Goal: Navigation & Orientation: Find specific page/section

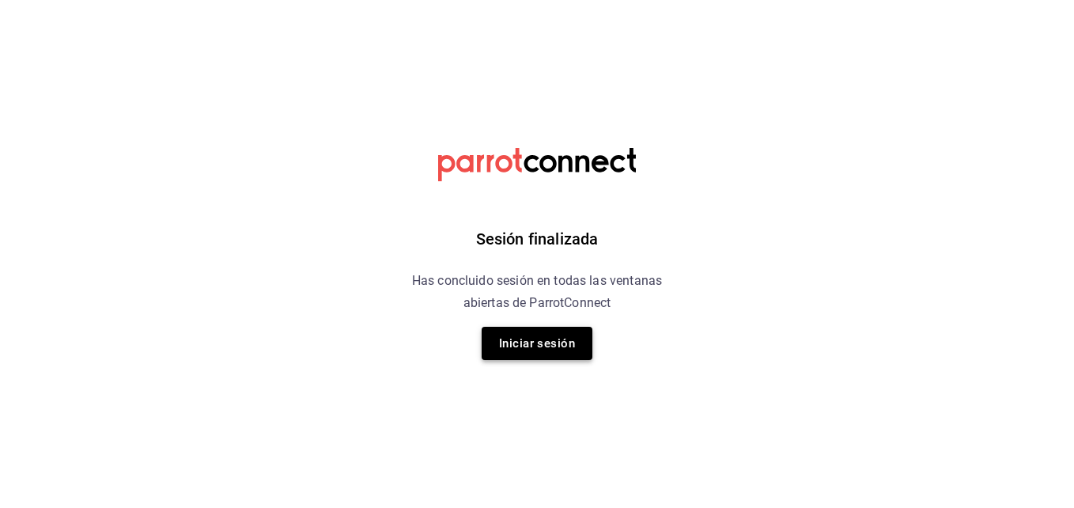
click at [512, 342] on button "Iniciar sesión" at bounding box center [537, 343] width 111 height 33
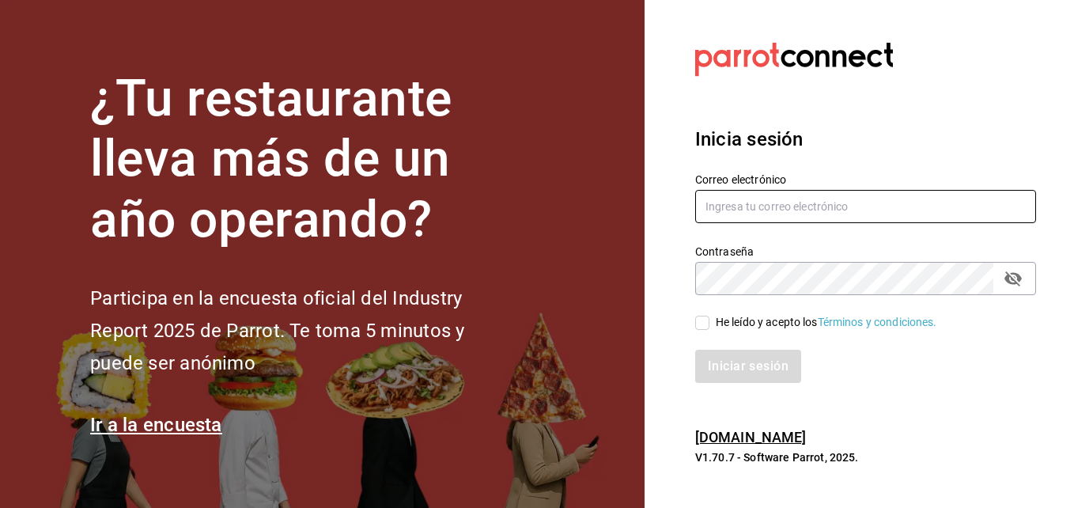
type input "bar@laherencia.com"
click at [708, 323] on input "He leído y acepto los Términos y condiciones." at bounding box center [702, 322] width 14 height 14
checkbox input "true"
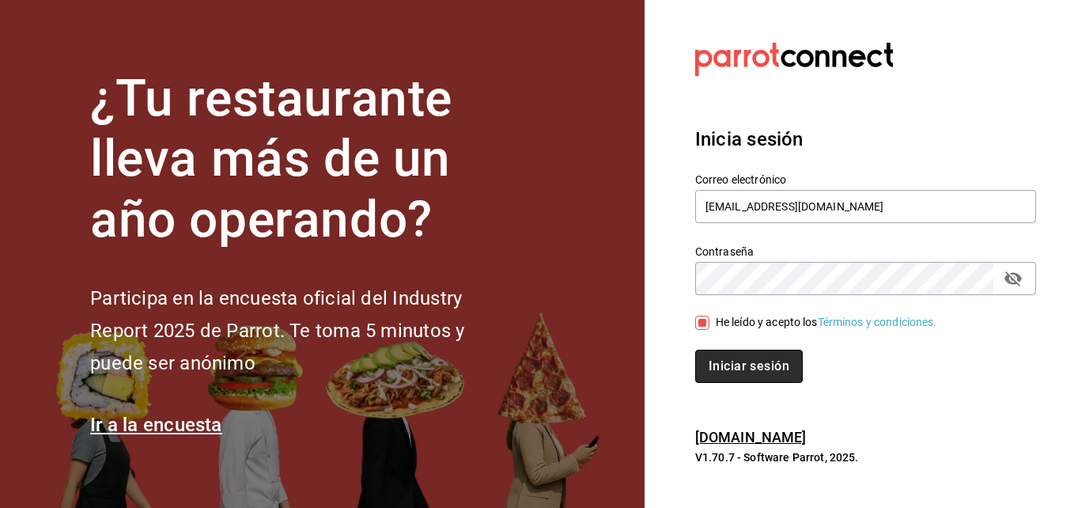
click at [746, 359] on button "Iniciar sesión" at bounding box center [749, 365] width 108 height 33
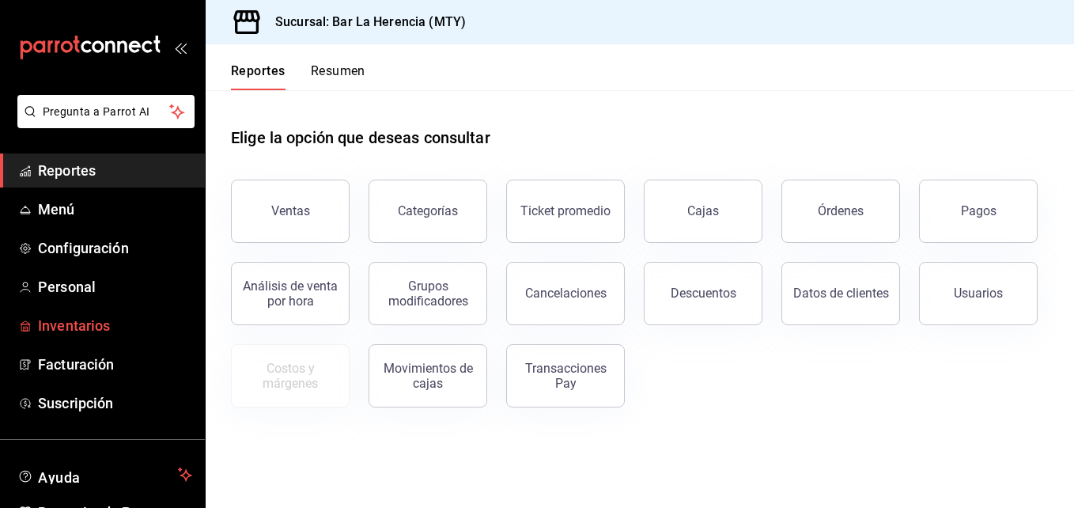
click at [161, 330] on span "Inventarios" at bounding box center [115, 325] width 154 height 21
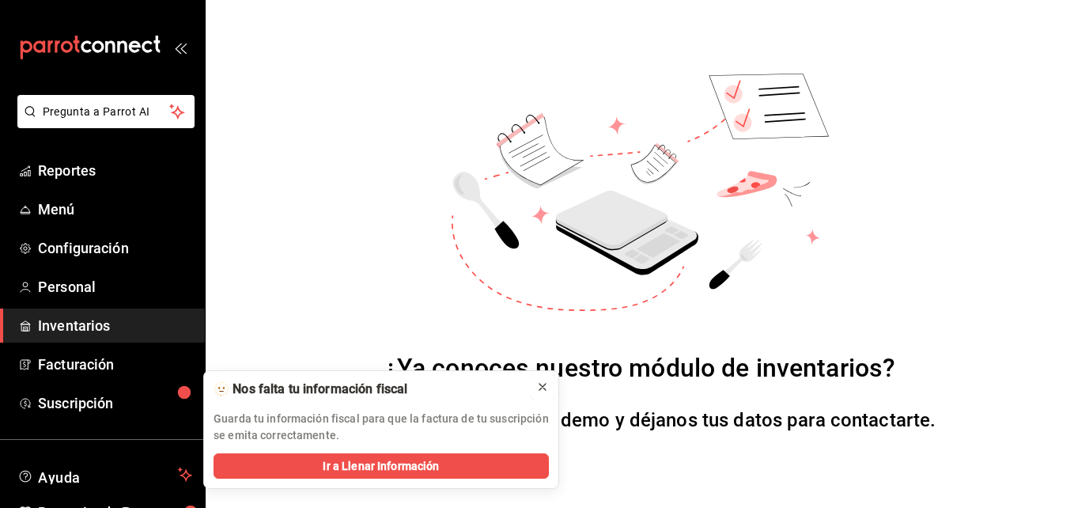
click at [540, 385] on icon at bounding box center [542, 386] width 13 height 13
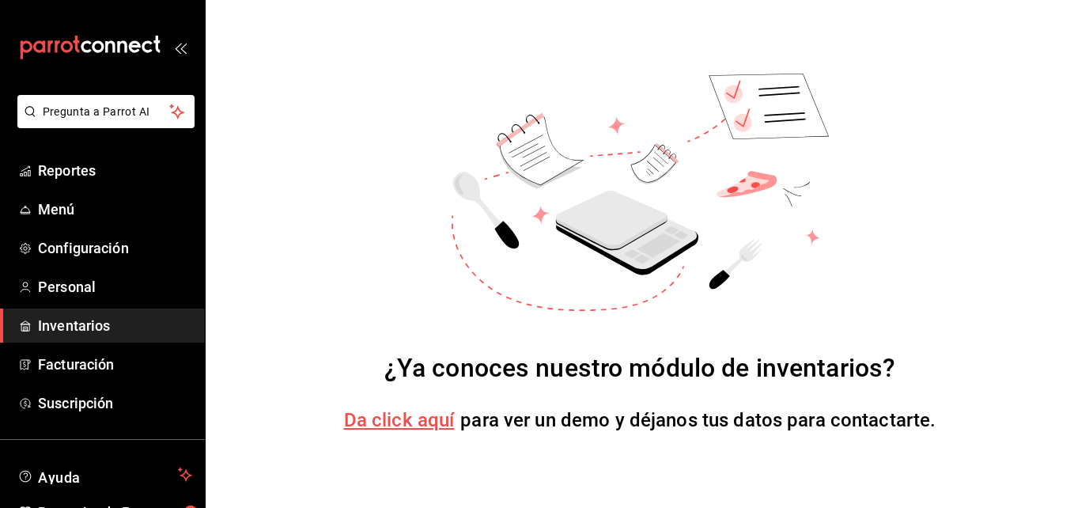
click at [444, 420] on span "Da click aquí" at bounding box center [399, 420] width 111 height 22
click at [149, 179] on span "Reportes" at bounding box center [115, 170] width 154 height 21
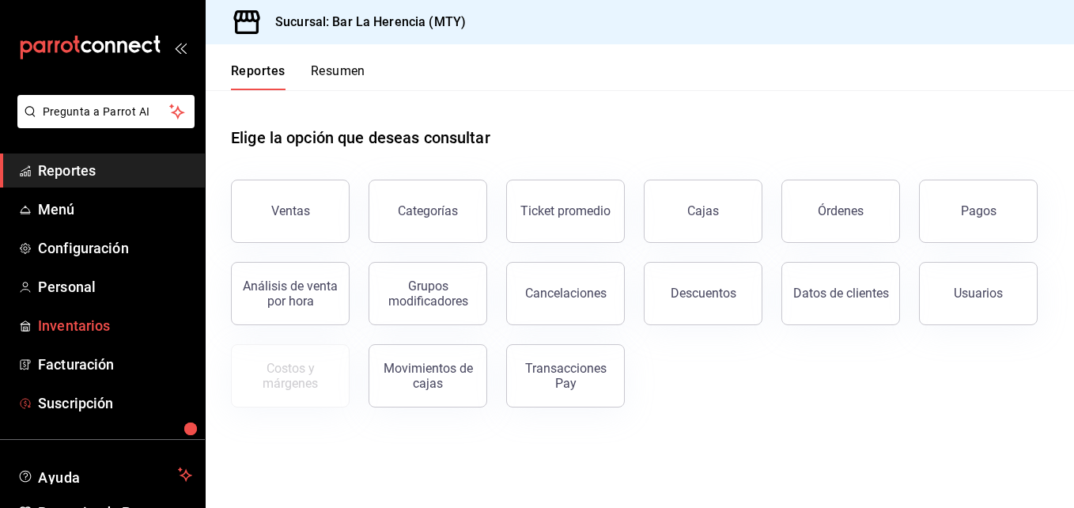
scroll to position [89, 0]
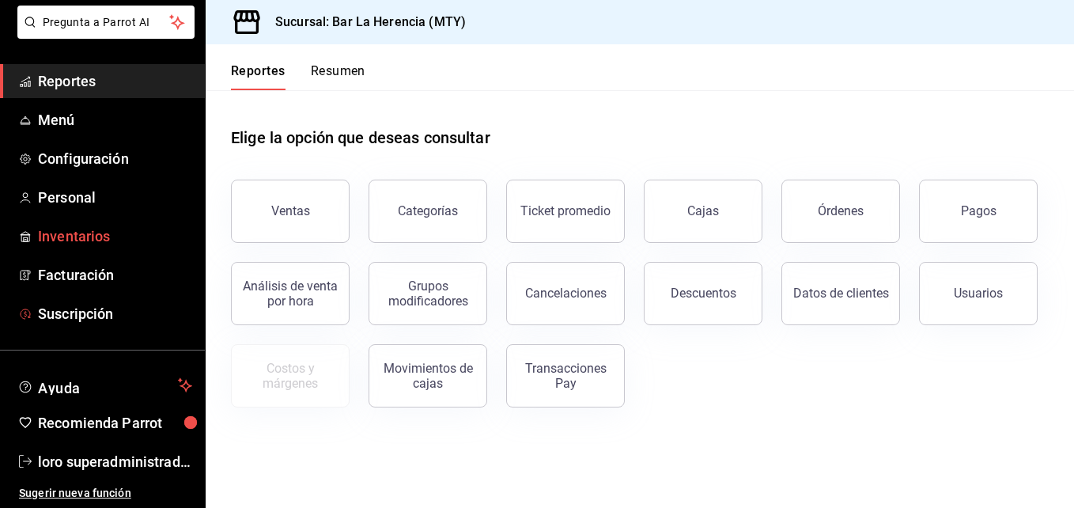
click at [183, 316] on span "Suscripción" at bounding box center [115, 313] width 154 height 21
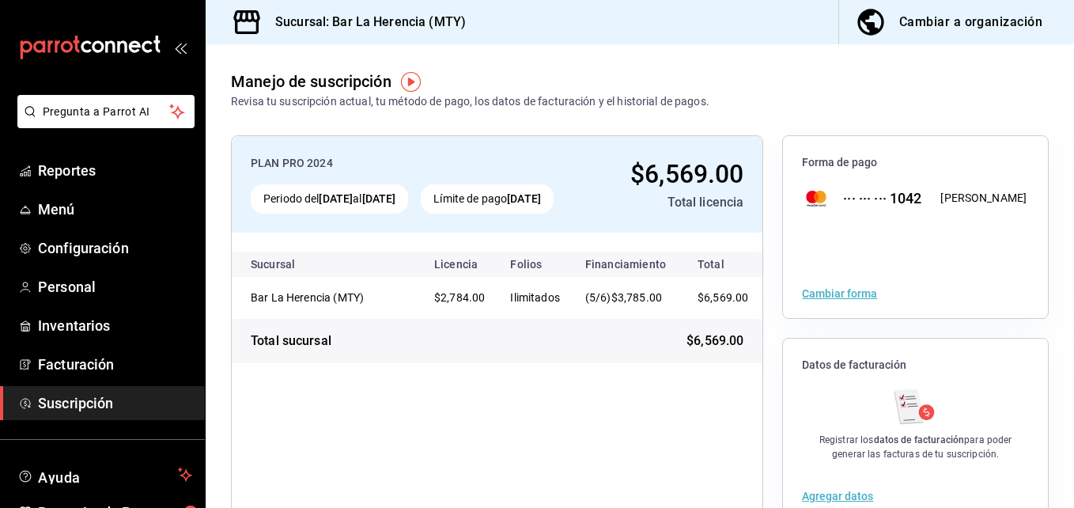
click at [279, 164] on div "PLAN PRO 2024" at bounding box center [418, 163] width 335 height 17
click at [414, 81] on img "button" at bounding box center [411, 82] width 20 height 20
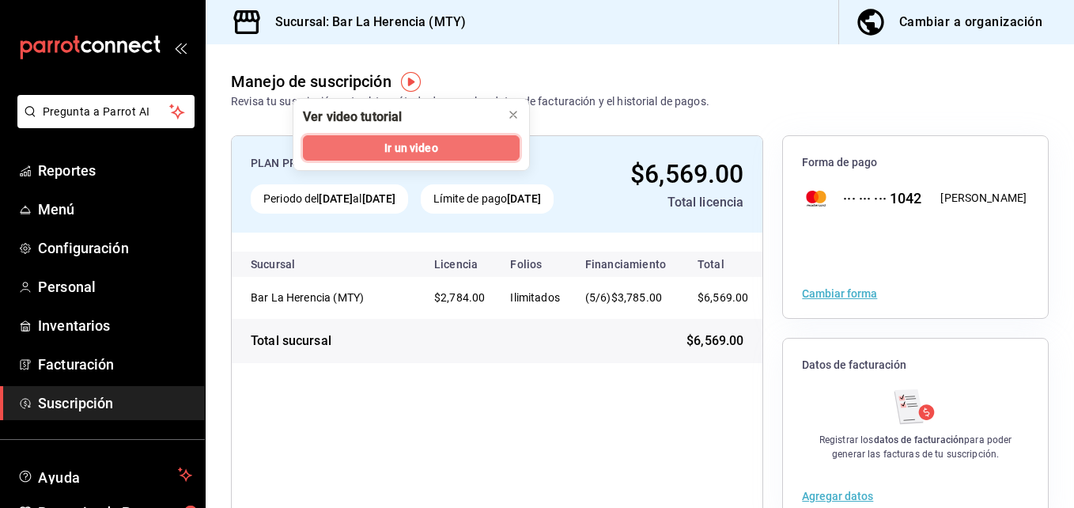
click at [453, 146] on button "Ir un video" at bounding box center [411, 147] width 217 height 25
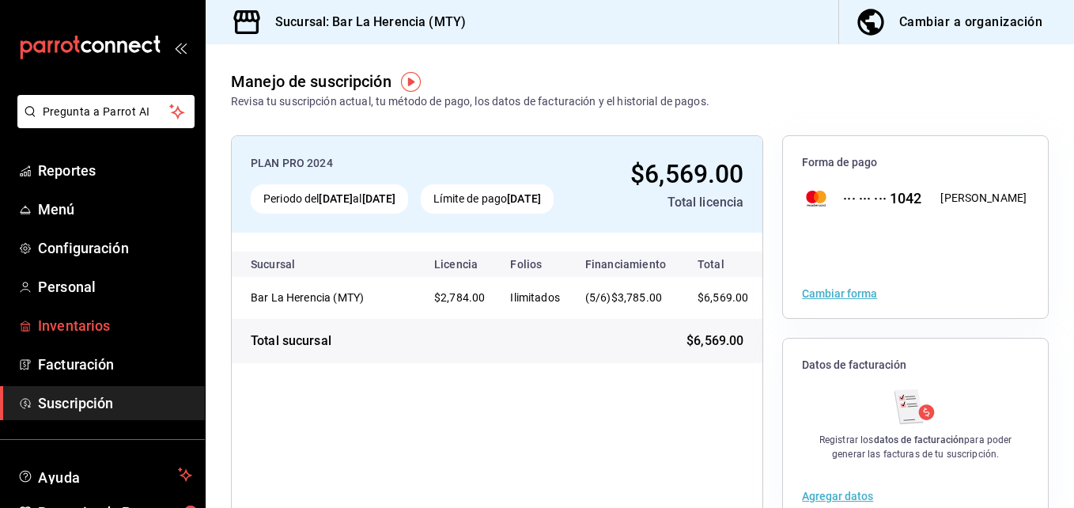
click at [117, 321] on span "Inventarios" at bounding box center [115, 325] width 154 height 21
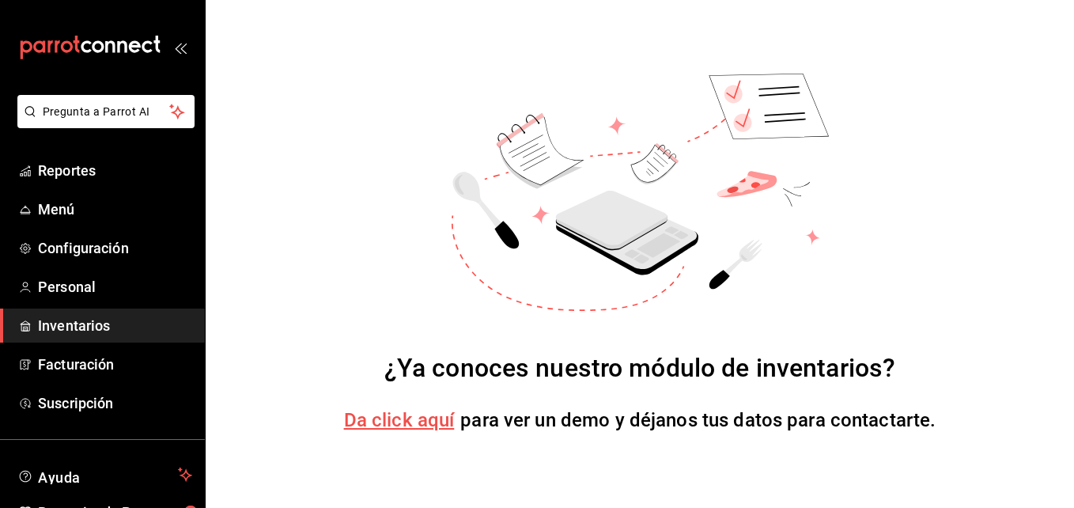
click at [387, 420] on span "Da click aquí" at bounding box center [399, 420] width 111 height 22
click at [149, 324] on span "Inventarios" at bounding box center [115, 325] width 154 height 21
click at [1051, 9] on div "¿Ya conoces nuestro módulo de inventarios? Da click aquí para ver un demo y déj…" at bounding box center [640, 254] width 868 height 508
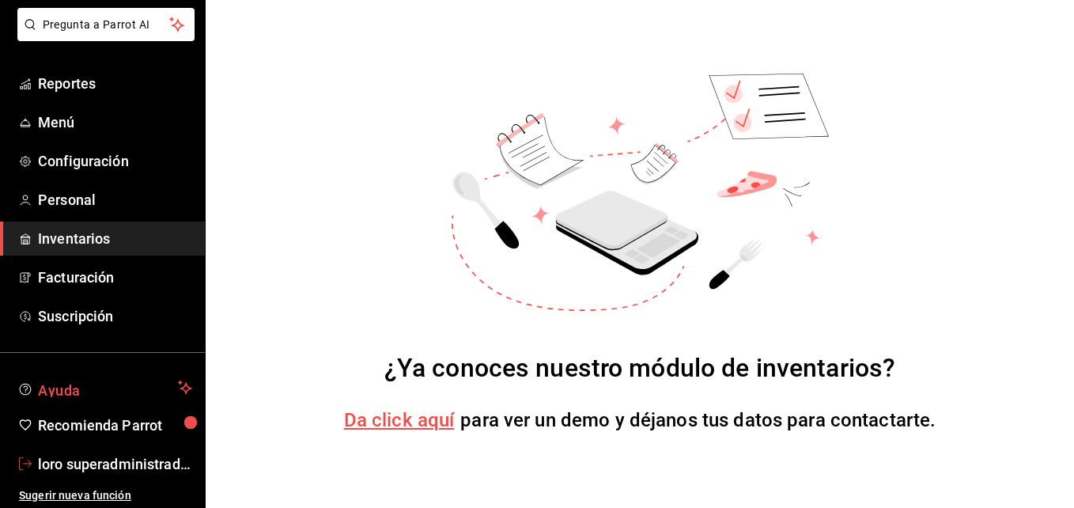
scroll to position [89, 0]
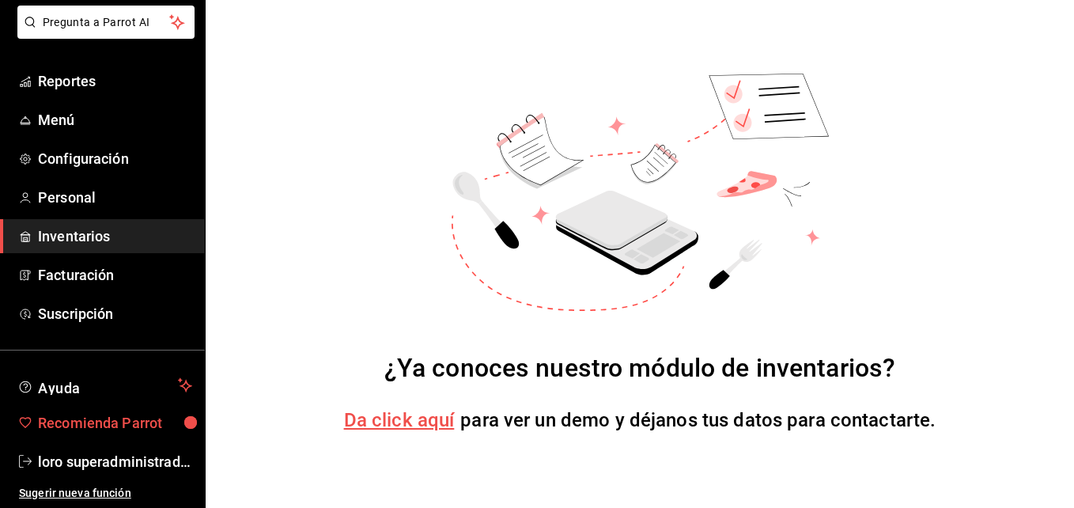
click at [158, 428] on font "Recomienda Parrot" at bounding box center [100, 422] width 124 height 17
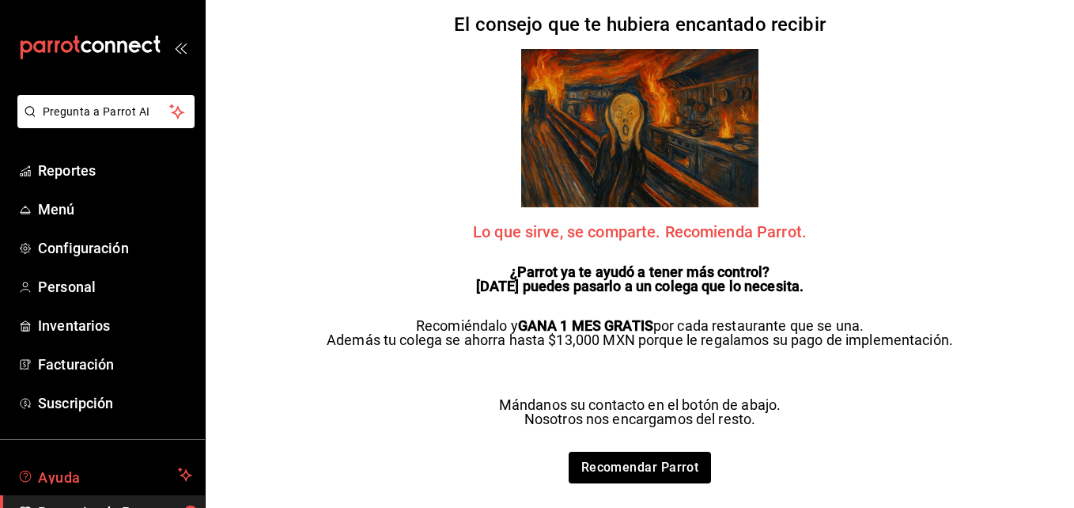
click at [142, 465] on span "Ayuda" at bounding box center [105, 474] width 134 height 19
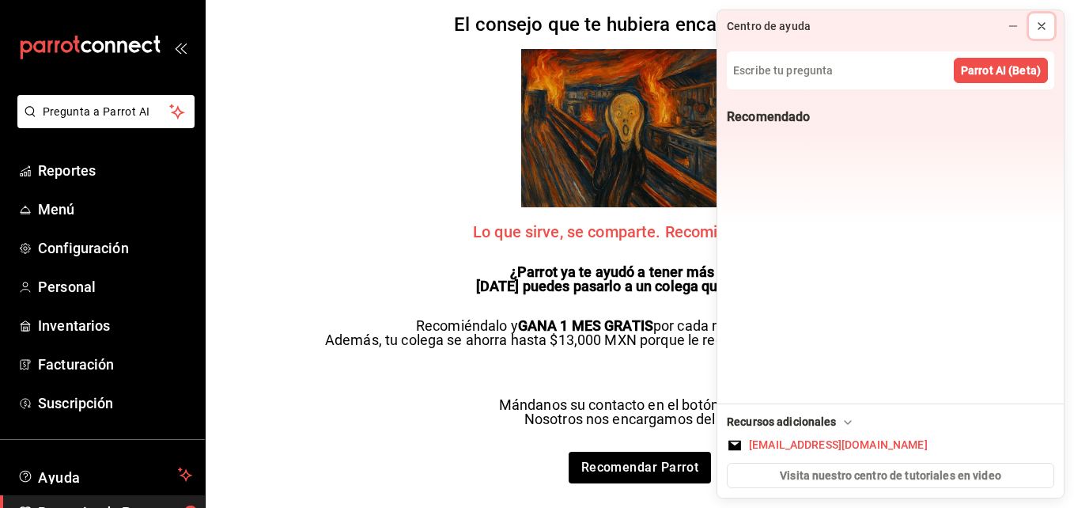
click at [1043, 27] on icon at bounding box center [1041, 26] width 13 height 13
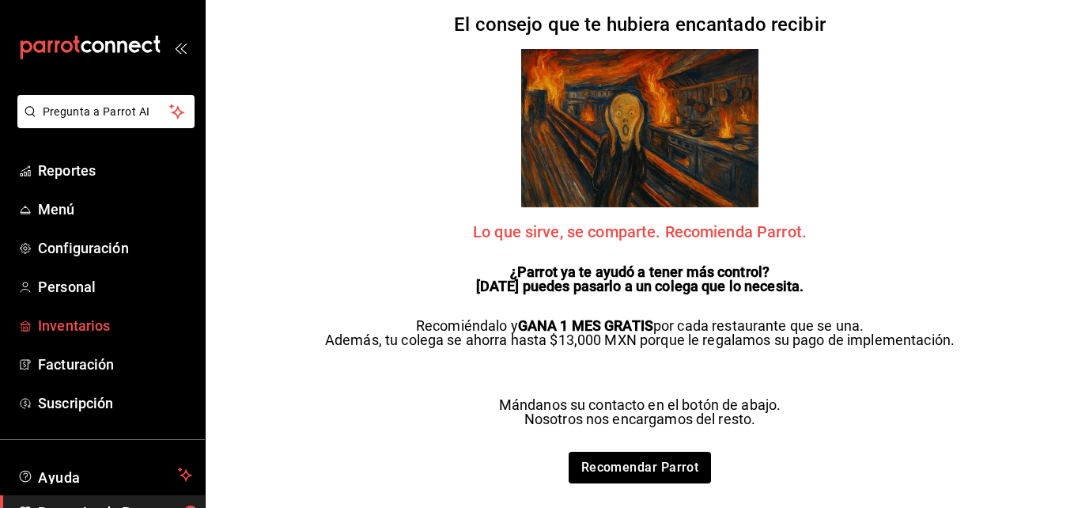
click at [91, 309] on link "Inventarios" at bounding box center [102, 325] width 205 height 34
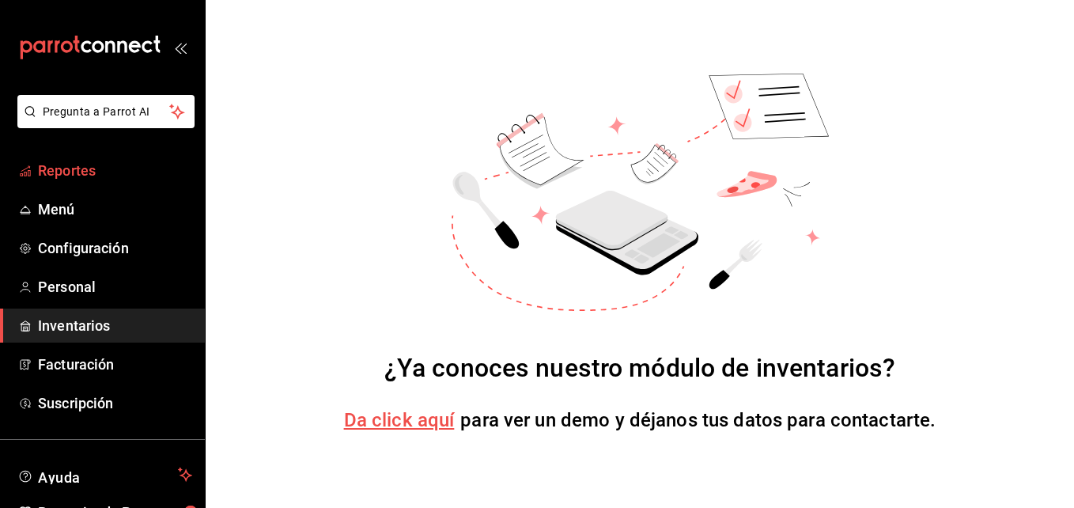
click at [103, 174] on span "Reportes" at bounding box center [115, 170] width 154 height 21
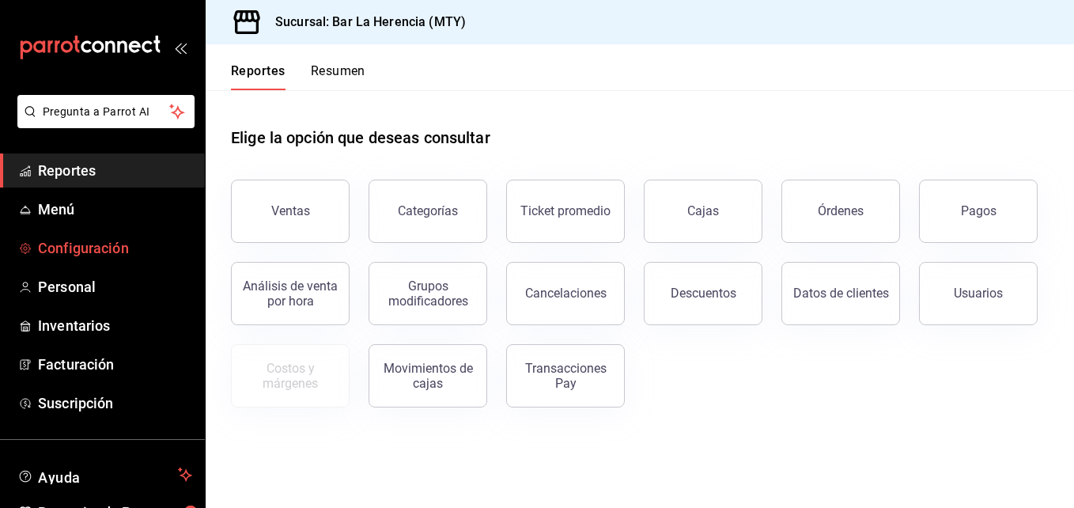
click at [85, 250] on font "Configuración" at bounding box center [83, 248] width 91 height 17
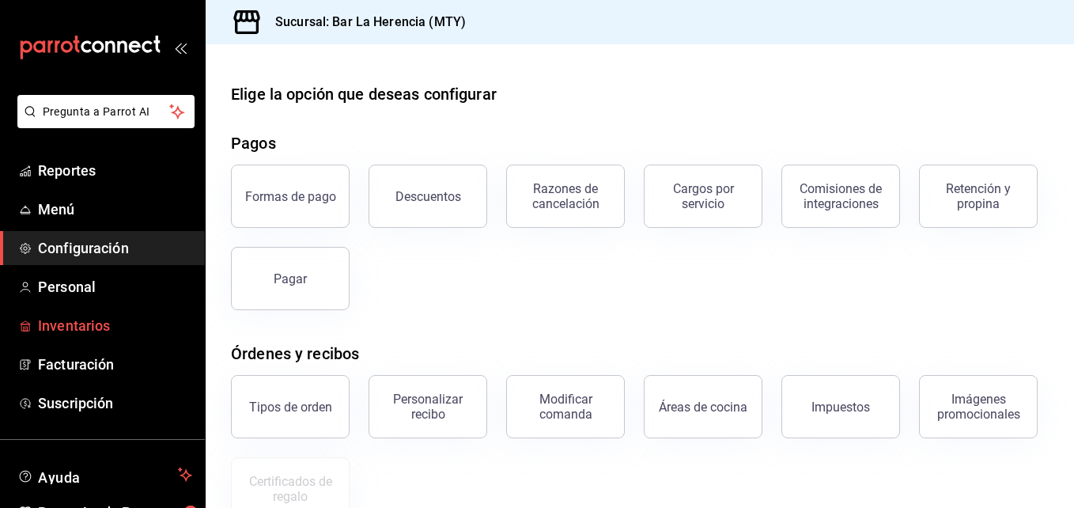
click at [138, 331] on span "Inventarios" at bounding box center [115, 325] width 154 height 21
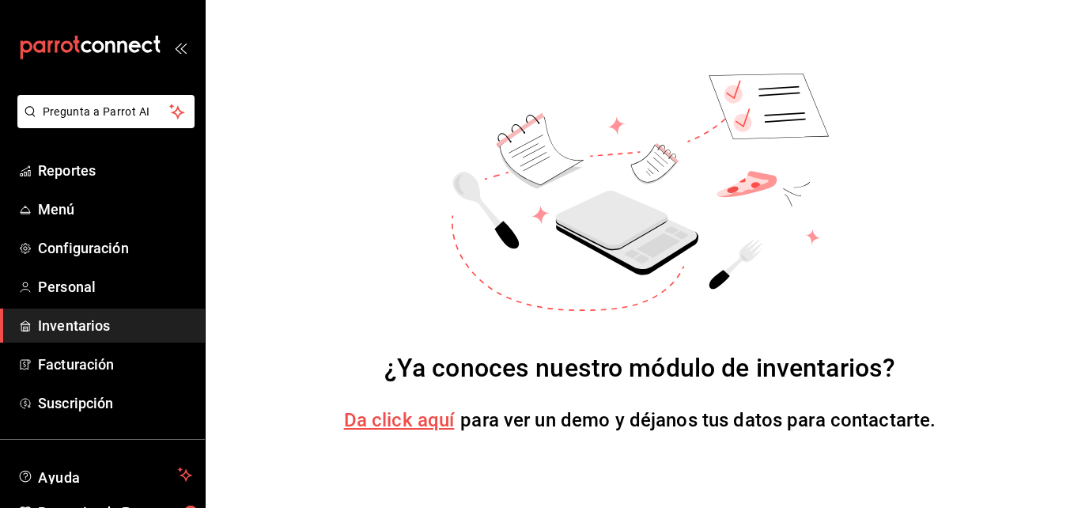
click at [401, 429] on span "Da click aquí" at bounding box center [399, 420] width 111 height 22
click at [65, 336] on link "Inventarios" at bounding box center [102, 325] width 205 height 34
drag, startPoint x: 65, startPoint y: 336, endPoint x: 67, endPoint y: 325, distance: 11.3
click at [67, 325] on link "Inventarios" at bounding box center [102, 325] width 205 height 34
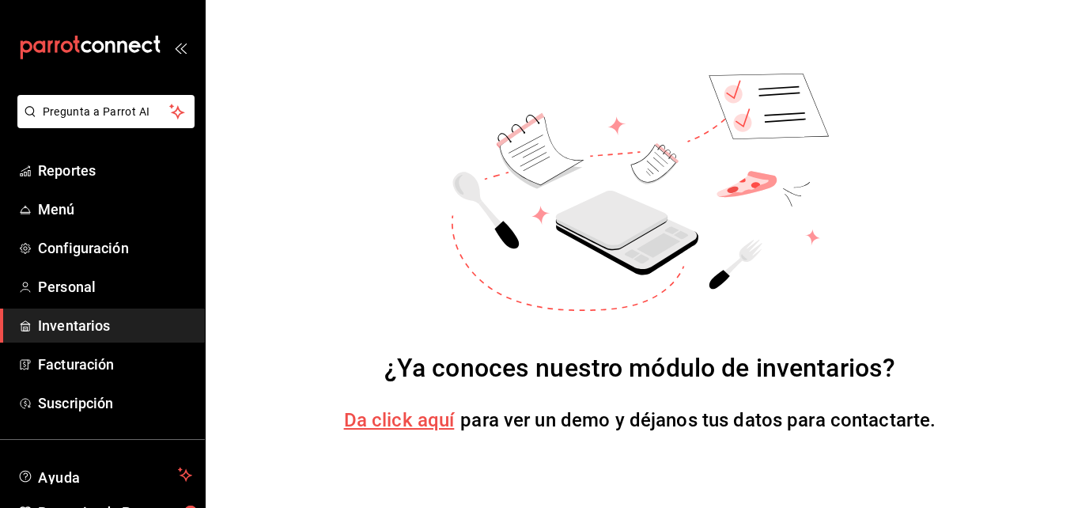
click at [67, 325] on font "Inventarios" at bounding box center [74, 325] width 72 height 17
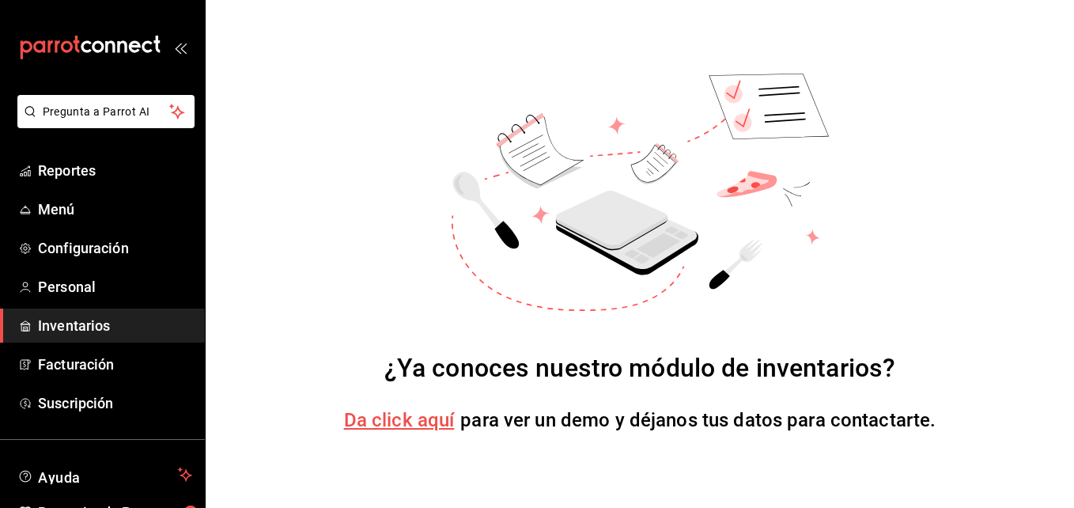
click at [394, 420] on span "Da click aquí" at bounding box center [399, 420] width 111 height 22
click at [180, 55] on div "carpetas de buzones" at bounding box center [102, 47] width 205 height 95
click at [84, 332] on font "Inventarios" at bounding box center [74, 325] width 72 height 17
click at [59, 293] on font "Personal" at bounding box center [67, 286] width 58 height 17
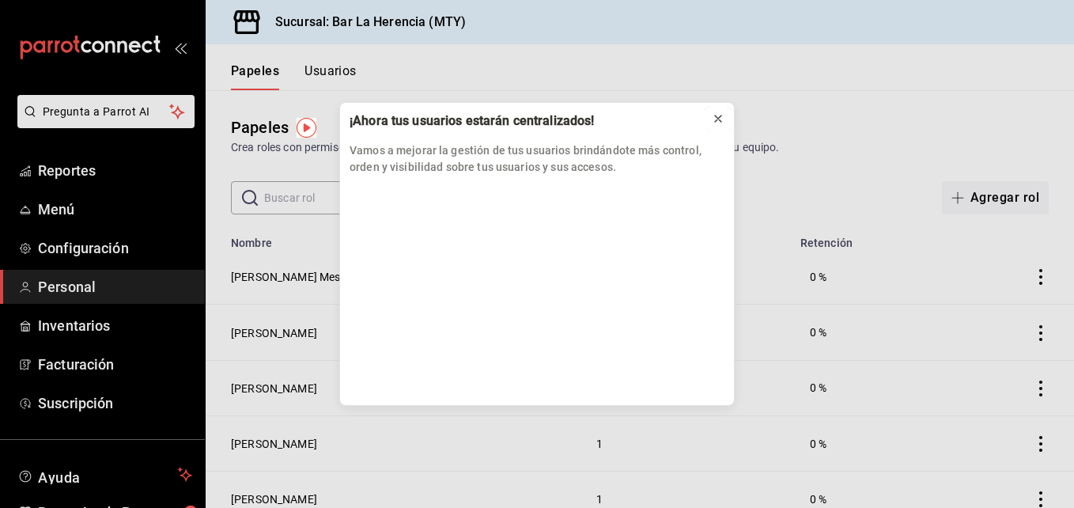
click at [714, 113] on icon at bounding box center [718, 118] width 13 height 13
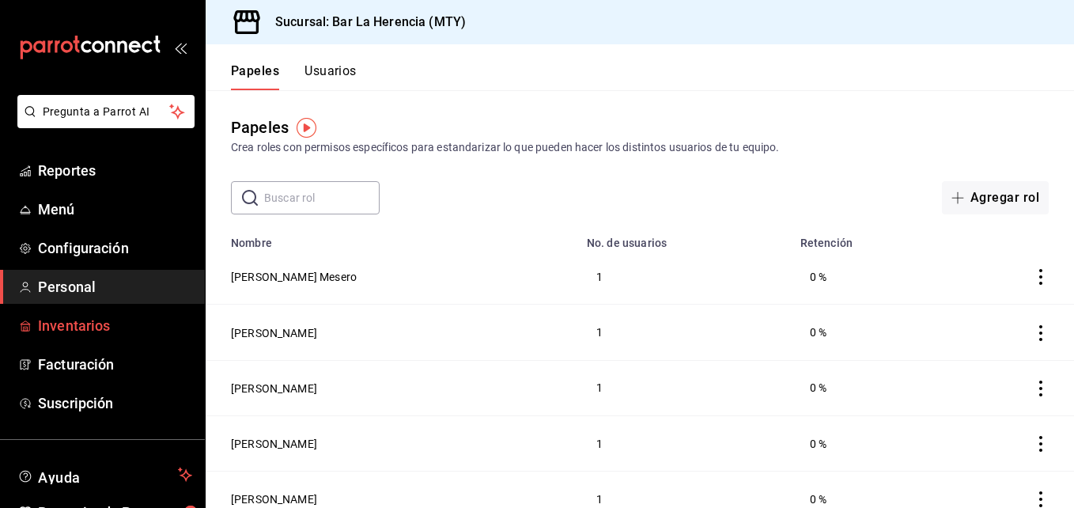
click at [47, 328] on font "Inventarios" at bounding box center [74, 325] width 72 height 17
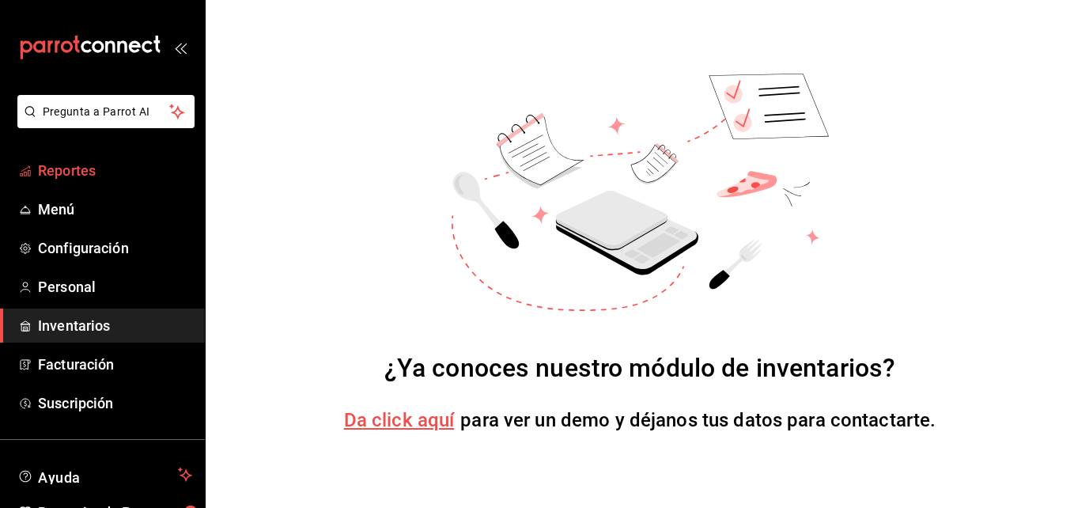
click at [60, 164] on font "Reportes" at bounding box center [67, 170] width 58 height 17
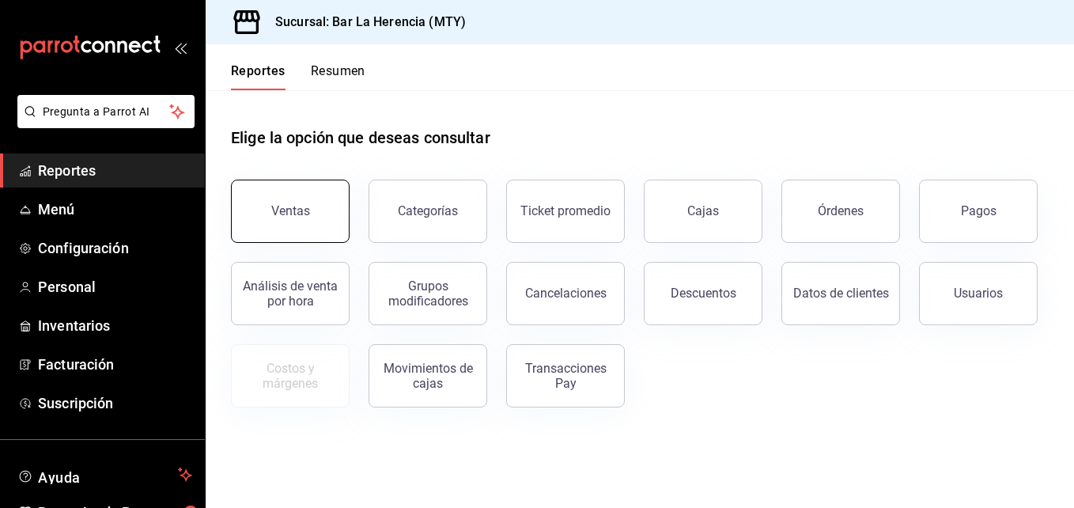
click at [300, 202] on button "Ventas" at bounding box center [290, 210] width 119 height 63
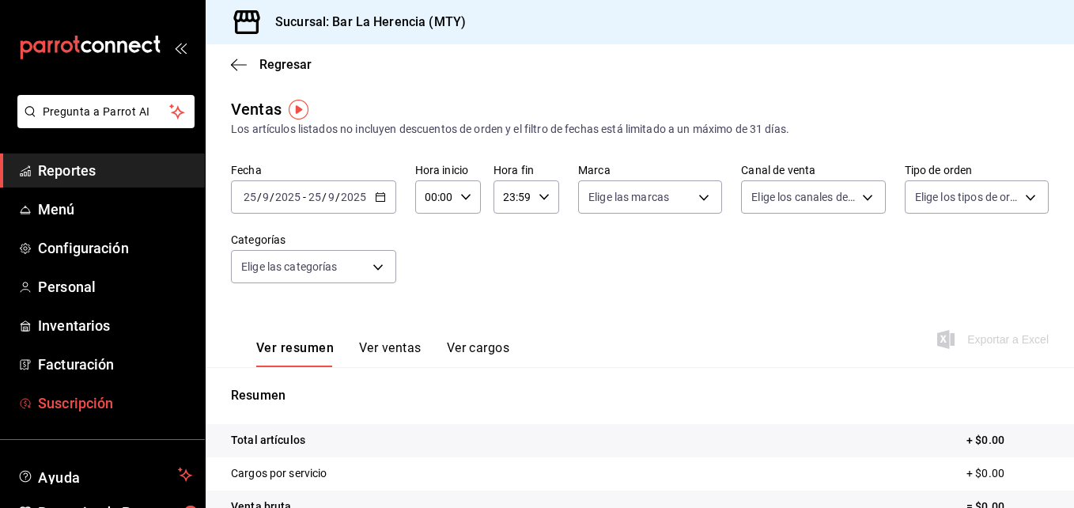
click at [101, 406] on font "Suscripción" at bounding box center [75, 403] width 75 height 17
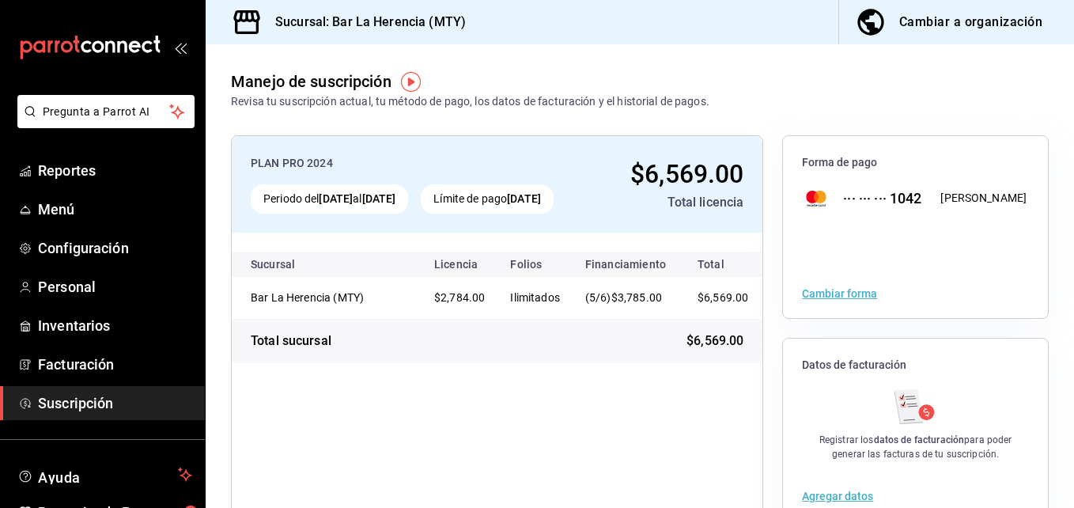
click at [991, 36] on button "Cambiar a organización" at bounding box center [950, 22] width 222 height 44
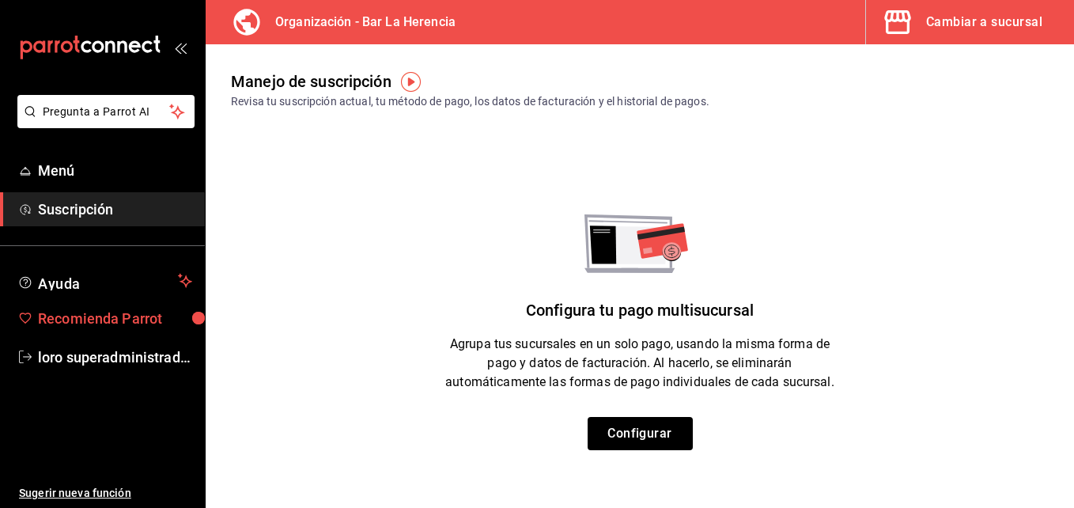
click at [146, 323] on font "Recomienda Parrot" at bounding box center [100, 318] width 124 height 17
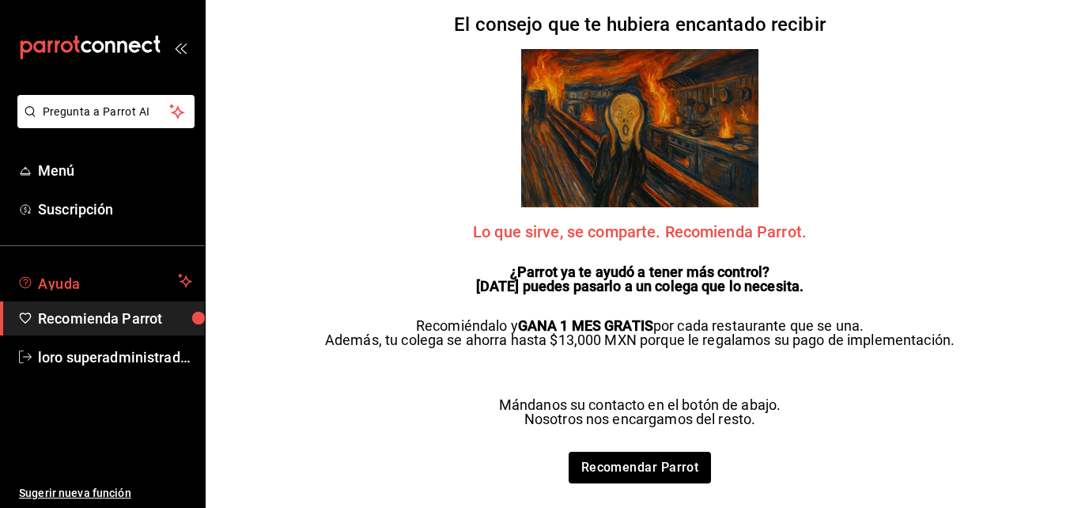
click at [152, 281] on span "Ayuda" at bounding box center [105, 280] width 134 height 19
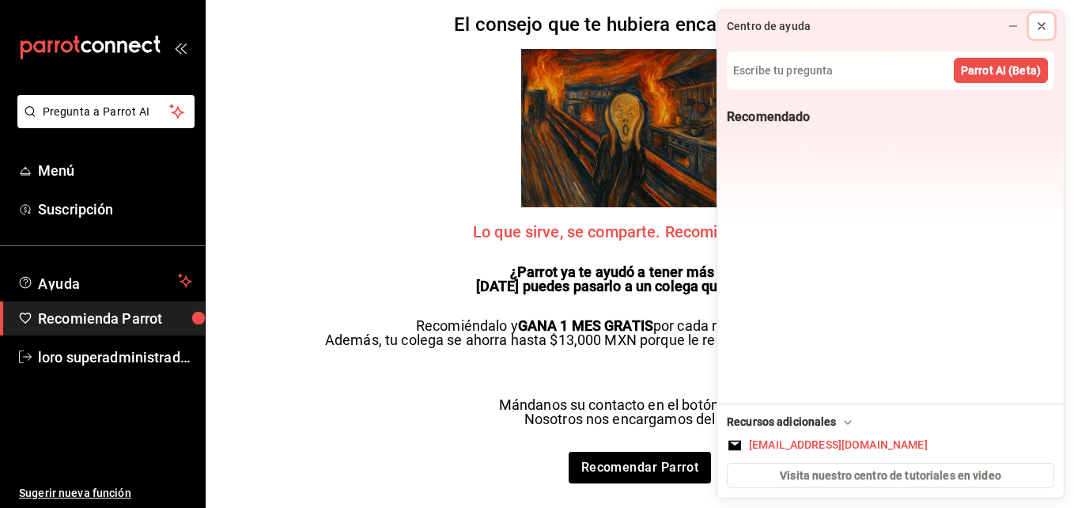
click at [1041, 17] on button at bounding box center [1041, 25] width 25 height 25
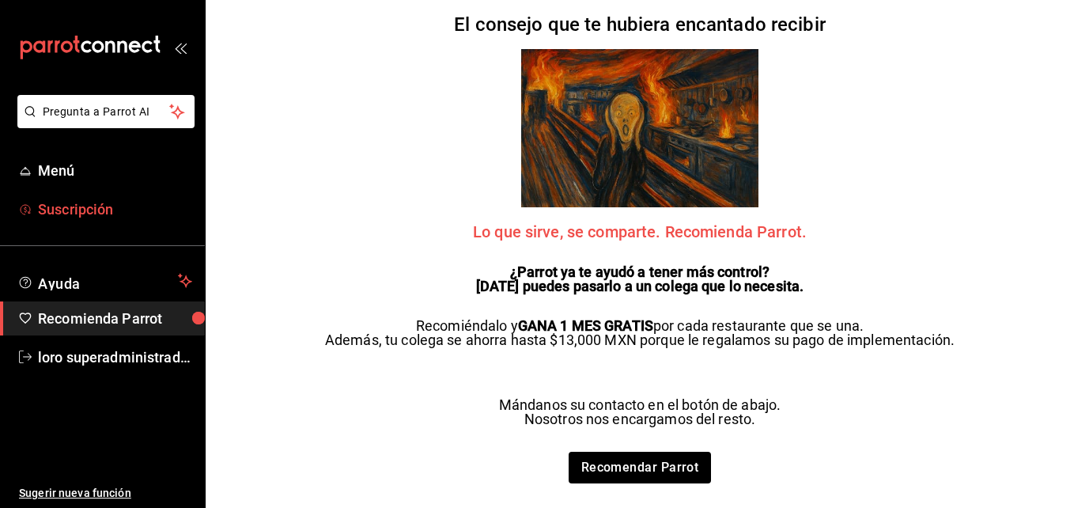
click at [131, 220] on link "Suscripción" at bounding box center [102, 209] width 205 height 34
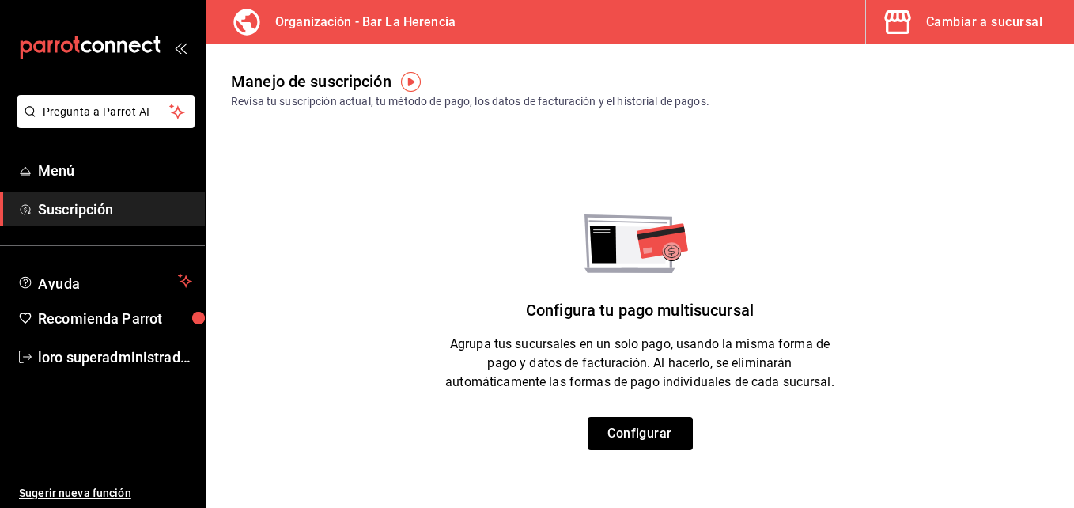
click at [971, 25] on div "Cambiar a sucursal" at bounding box center [984, 22] width 116 height 22
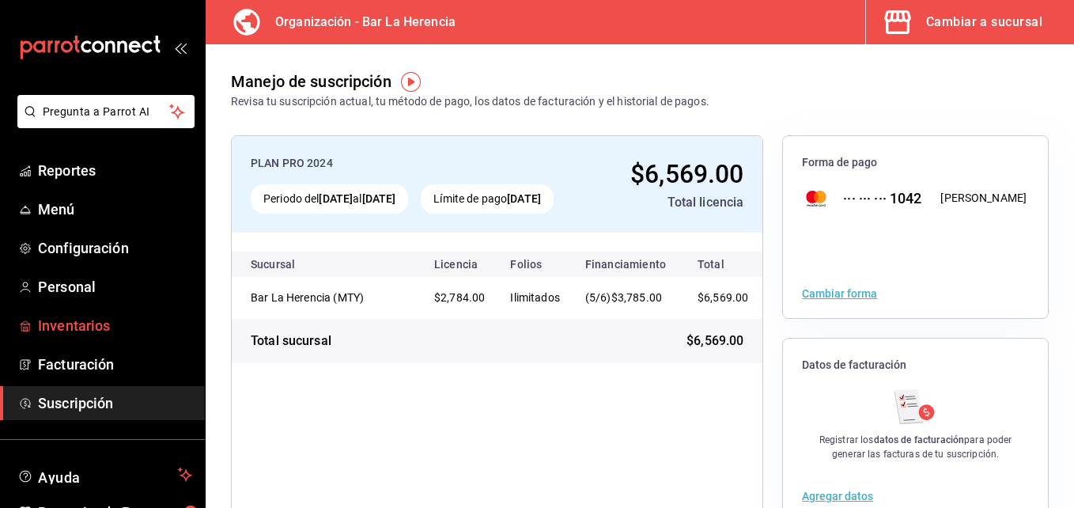
click at [58, 323] on font "Inventarios" at bounding box center [74, 325] width 72 height 17
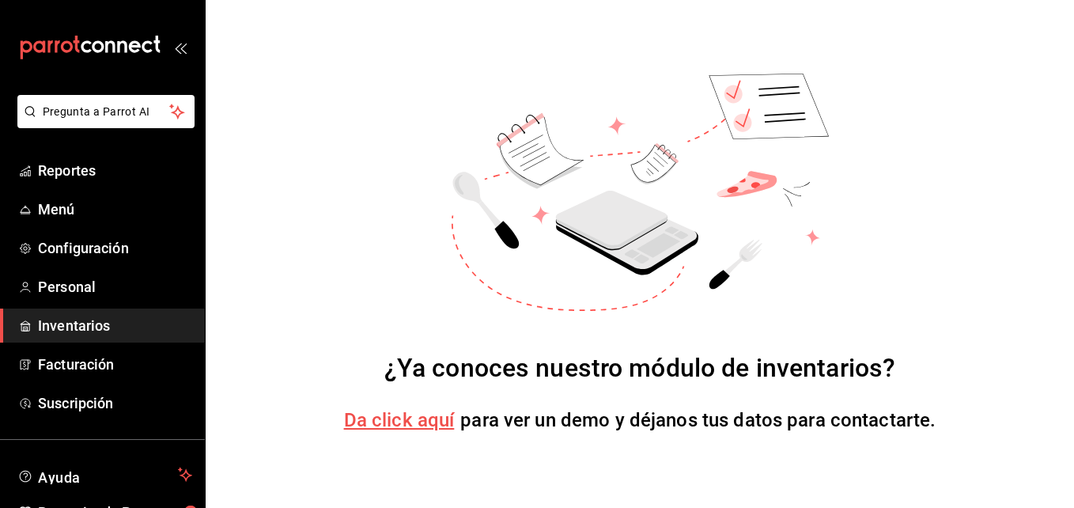
click at [58, 323] on font "Inventarios" at bounding box center [74, 325] width 72 height 17
click at [93, 43] on icon "carpetas de buzones" at bounding box center [98, 46] width 12 height 12
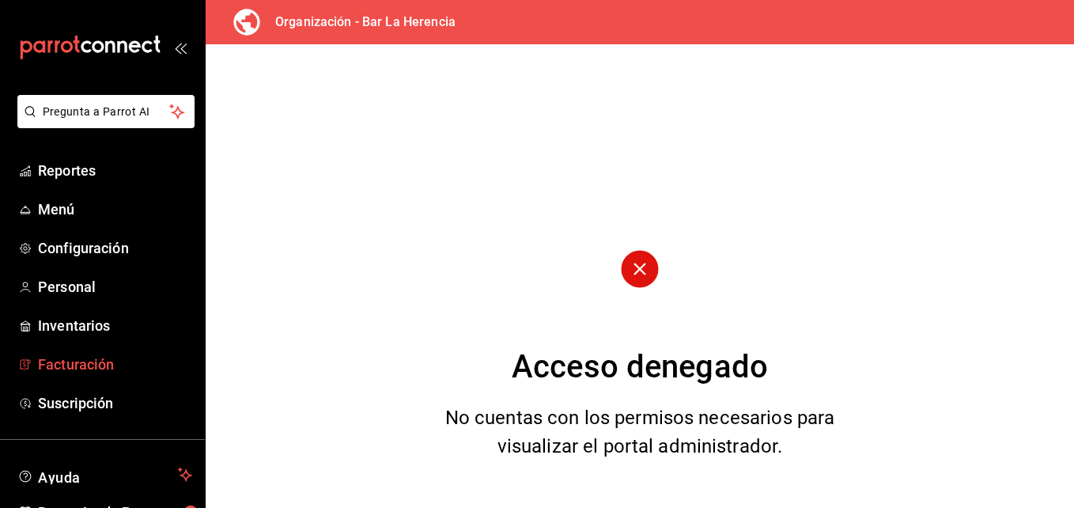
click at [107, 361] on font "Facturación" at bounding box center [76, 364] width 76 height 17
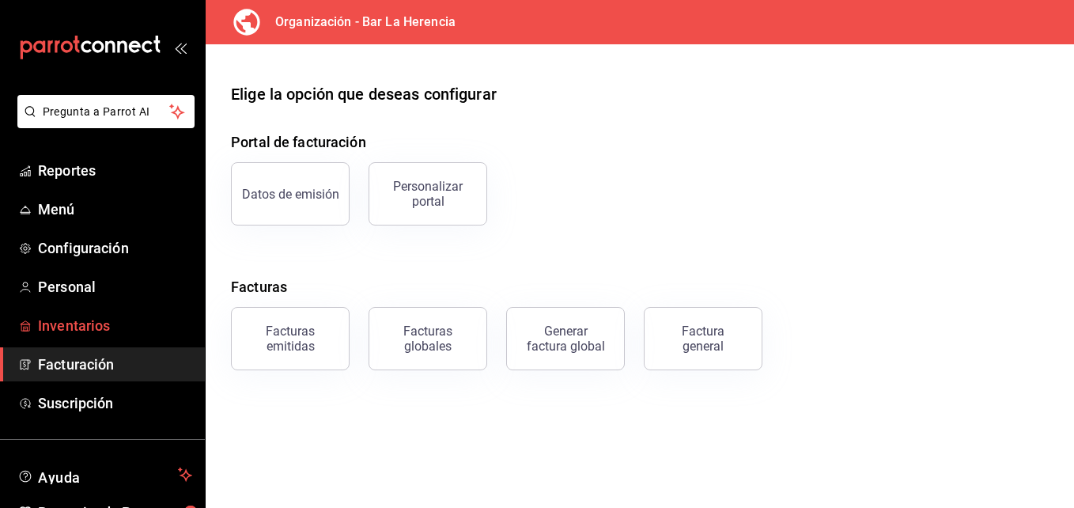
click at [109, 322] on font "Inventarios" at bounding box center [74, 325] width 72 height 17
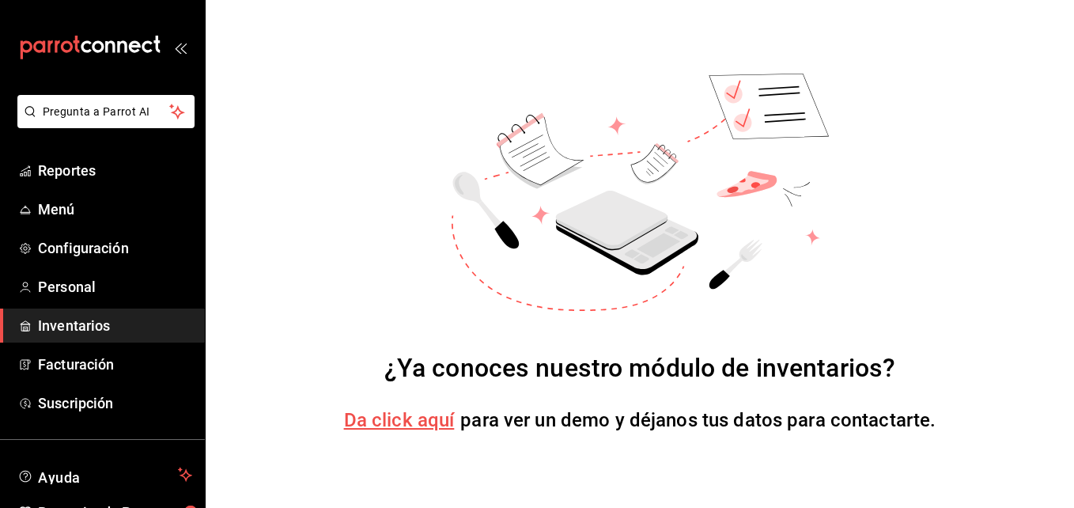
click at [396, 424] on span "Da click aquí" at bounding box center [399, 420] width 111 height 22
click at [95, 331] on font "Inventarios" at bounding box center [74, 325] width 72 height 17
